Goal: Task Accomplishment & Management: Manage account settings

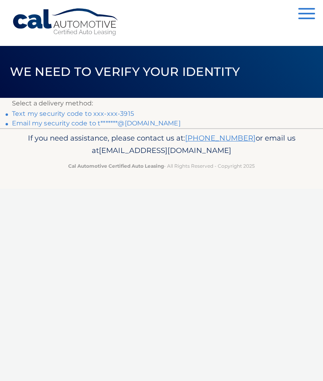
click at [122, 114] on link "Text my security code to xxx-xxx-3915" at bounding box center [73, 114] width 122 height 8
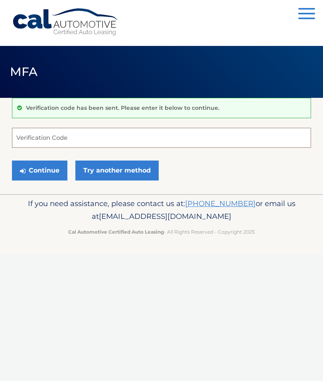
click at [96, 138] on input "Verification Code" at bounding box center [161, 138] width 299 height 20
type input "065586"
click at [39, 170] on button "Continue" at bounding box center [39, 170] width 55 height 20
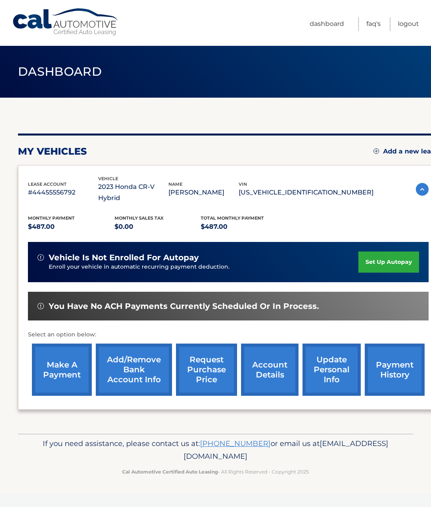
click at [279, 357] on link "account details" at bounding box center [269, 370] width 57 height 52
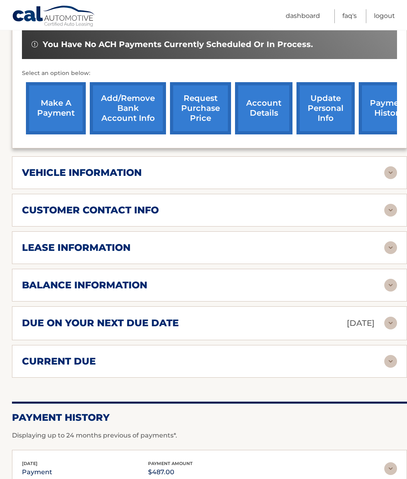
scroll to position [305, 0]
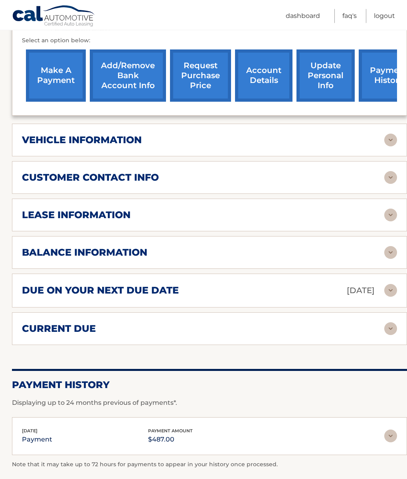
click at [391, 218] on img at bounding box center [390, 215] width 13 height 13
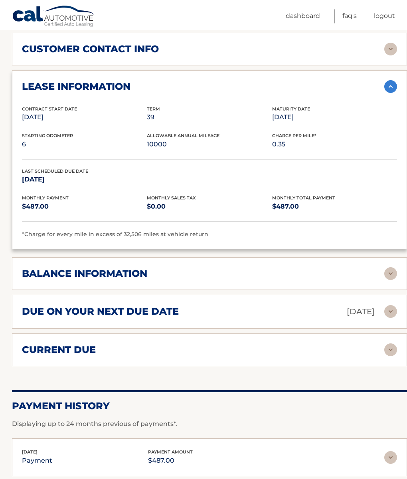
scroll to position [437, 0]
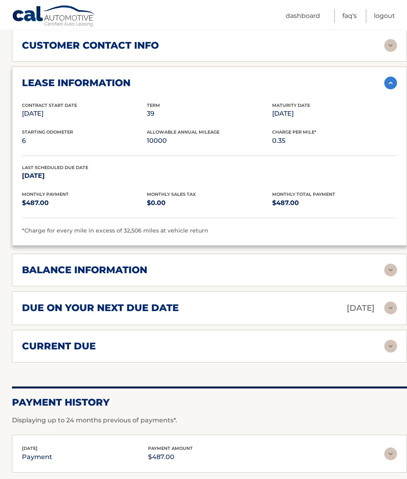
click at [388, 269] on img at bounding box center [390, 270] width 13 height 13
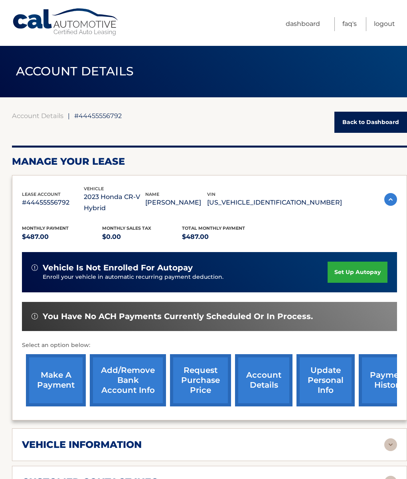
scroll to position [0, 0]
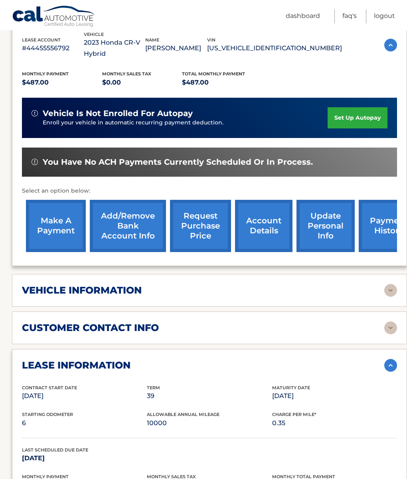
click at [205, 223] on link "request purchase price" at bounding box center [200, 226] width 61 height 52
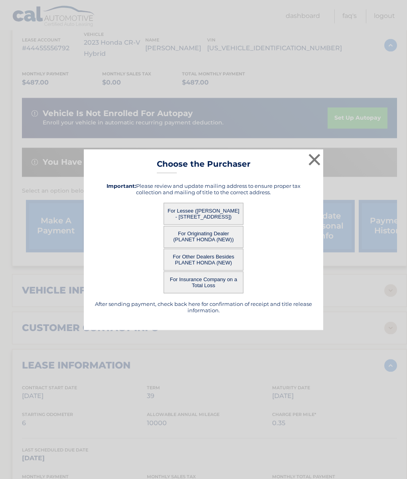
scroll to position [155, 0]
click at [320, 168] on button "×" at bounding box center [314, 160] width 16 height 16
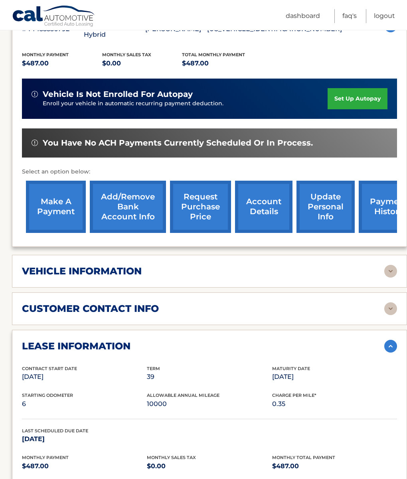
scroll to position [174, 0]
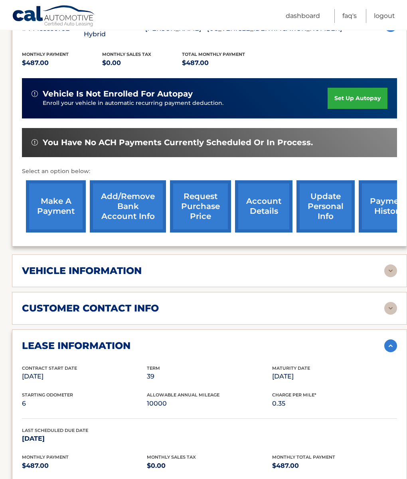
click at [322, 209] on link "update personal info" at bounding box center [325, 206] width 58 height 52
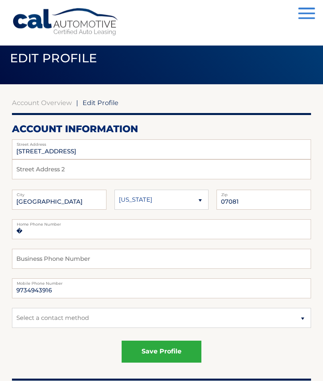
scroll to position [15, 0]
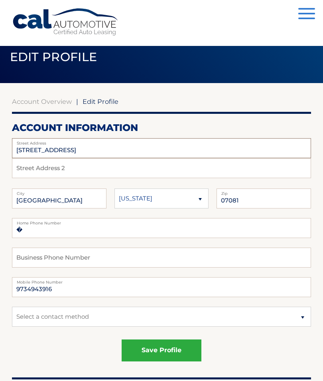
click at [100, 151] on input "[STREET_ADDRESS]" at bounding box center [161, 148] width 299 height 20
type input "9"
type input "[STREET_ADDRESS]"
click at [84, 198] on input "SPRINGFIELD" at bounding box center [59, 198] width 95 height 20
type input "S"
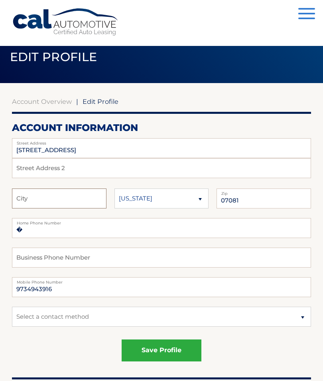
type input "Westfield"
select select "NJ"
click at [275, 203] on input "07081" at bounding box center [264, 198] width 95 height 20
type input "070"
type input "07090"
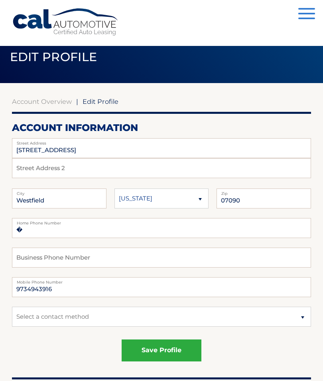
click at [170, 348] on button "save profile" at bounding box center [162, 350] width 80 height 22
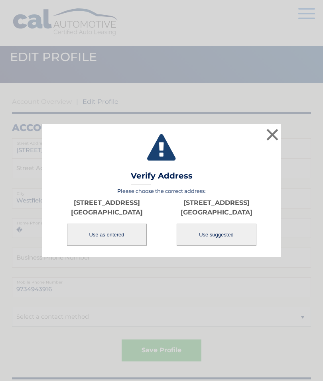
click at [220, 245] on button "Use suggested" at bounding box center [217, 234] width 80 height 22
type input "3116 ECHO LN"
type input "WESTFIELD"
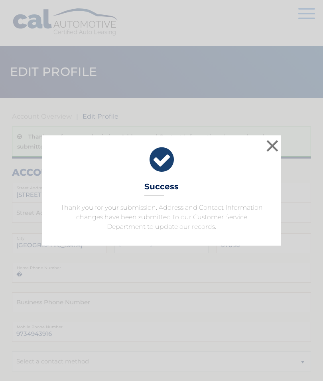
click at [274, 148] on button "×" at bounding box center [272, 146] width 16 height 16
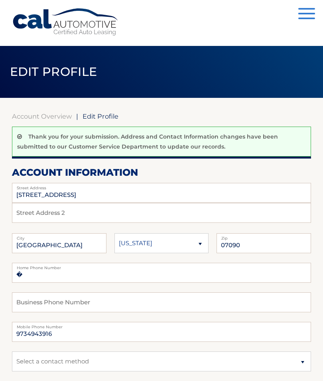
click at [309, 16] on button "Menu" at bounding box center [306, 14] width 17 height 13
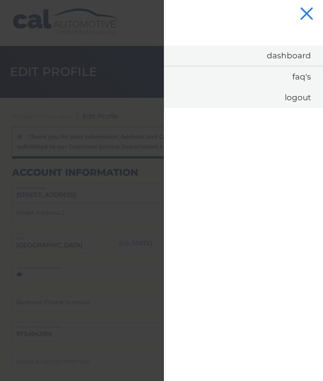
click at [290, 59] on link "Dashboard" at bounding box center [243, 55] width 159 height 20
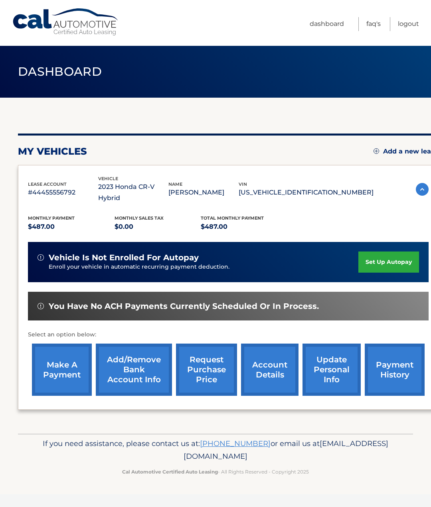
click at [396, 350] on link "payment history" at bounding box center [395, 370] width 60 height 52
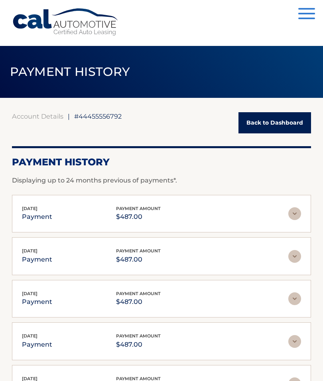
click at [307, 12] on button "Menu" at bounding box center [306, 14] width 17 height 13
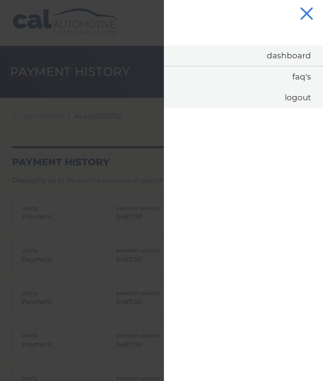
click at [299, 99] on link "Logout" at bounding box center [243, 97] width 159 height 21
